Goal: Transaction & Acquisition: Purchase product/service

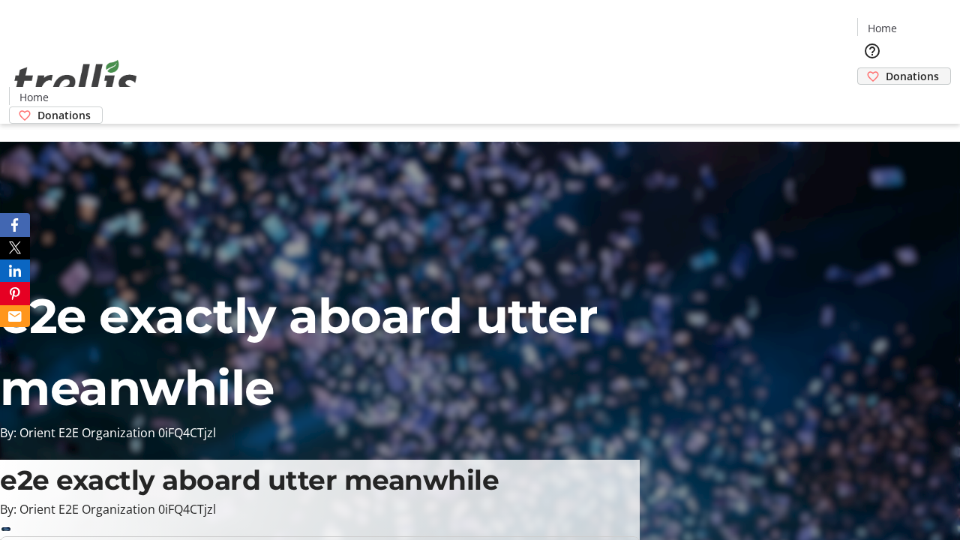
click at [885, 68] on span "Donations" at bounding box center [911, 76] width 53 height 16
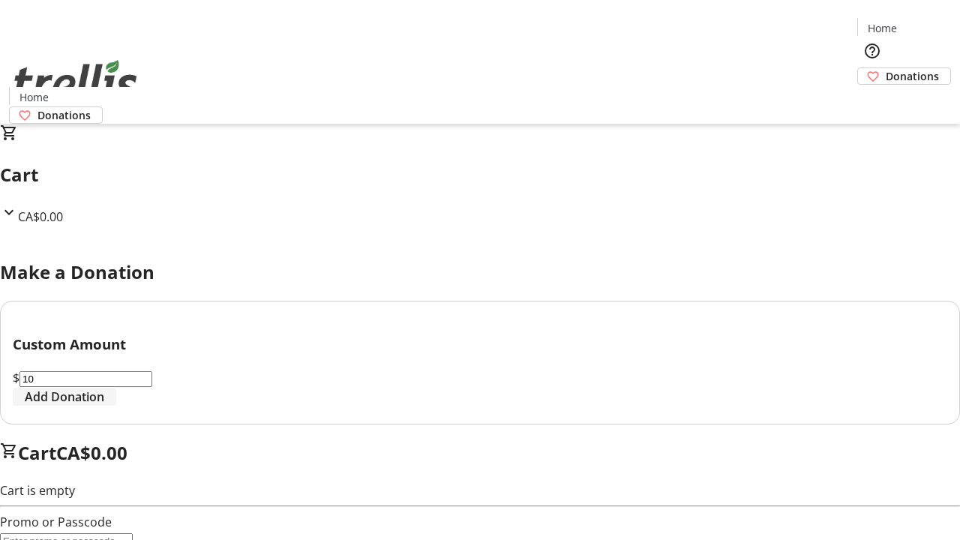
click at [104, 406] on span "Add Donation" at bounding box center [64, 397] width 79 height 18
